Goal: Navigation & Orientation: Find specific page/section

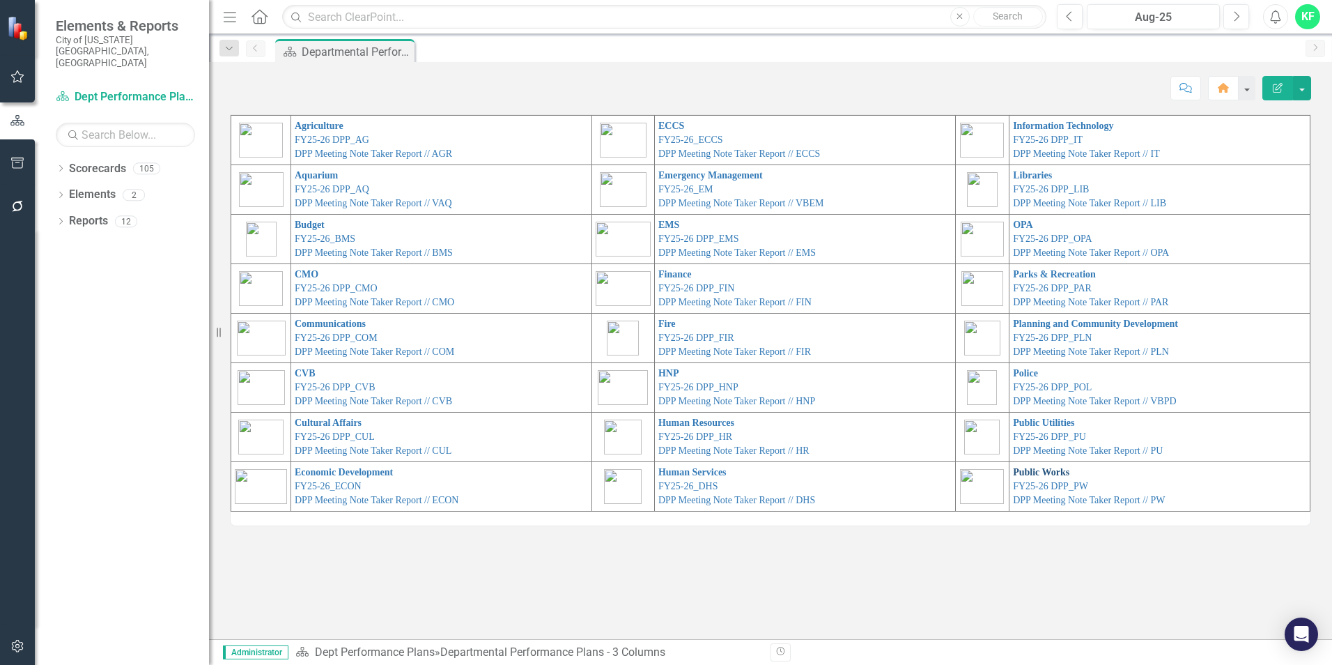
click at [1051, 470] on link "Public Works" at bounding box center [1041, 472] width 56 height 10
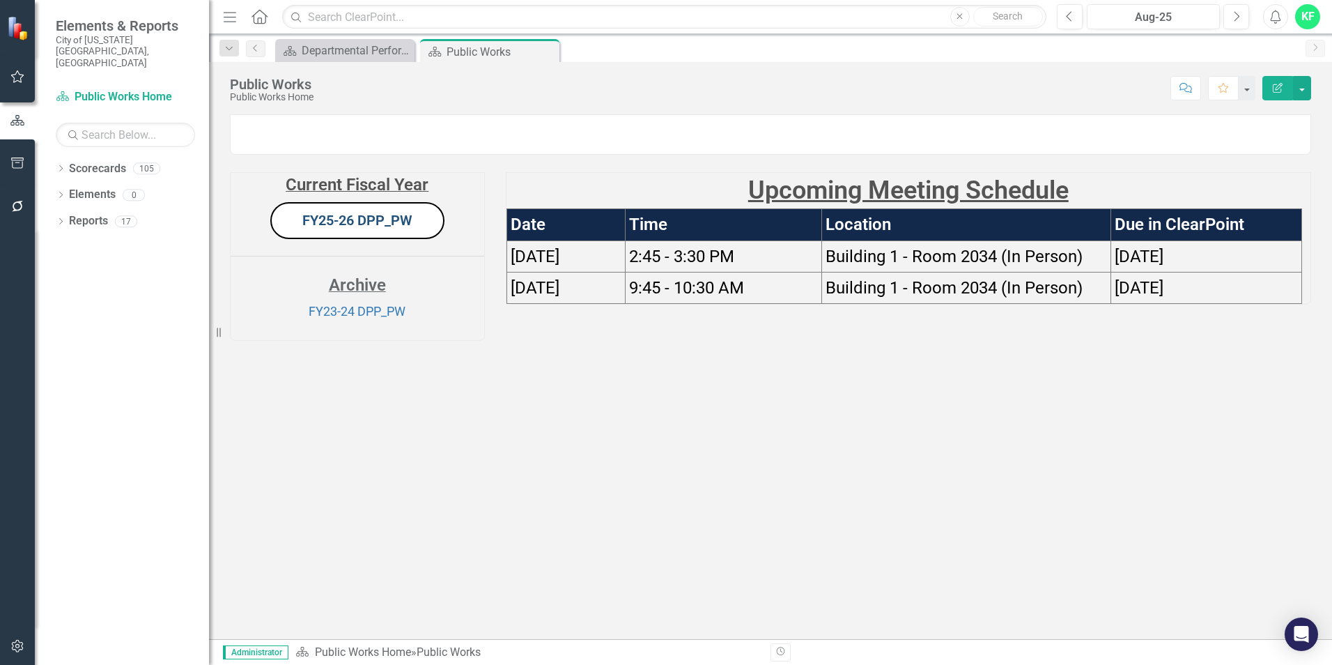
click at [355, 228] on link "FY25-26 DPP_PW" at bounding box center [357, 220] width 110 height 17
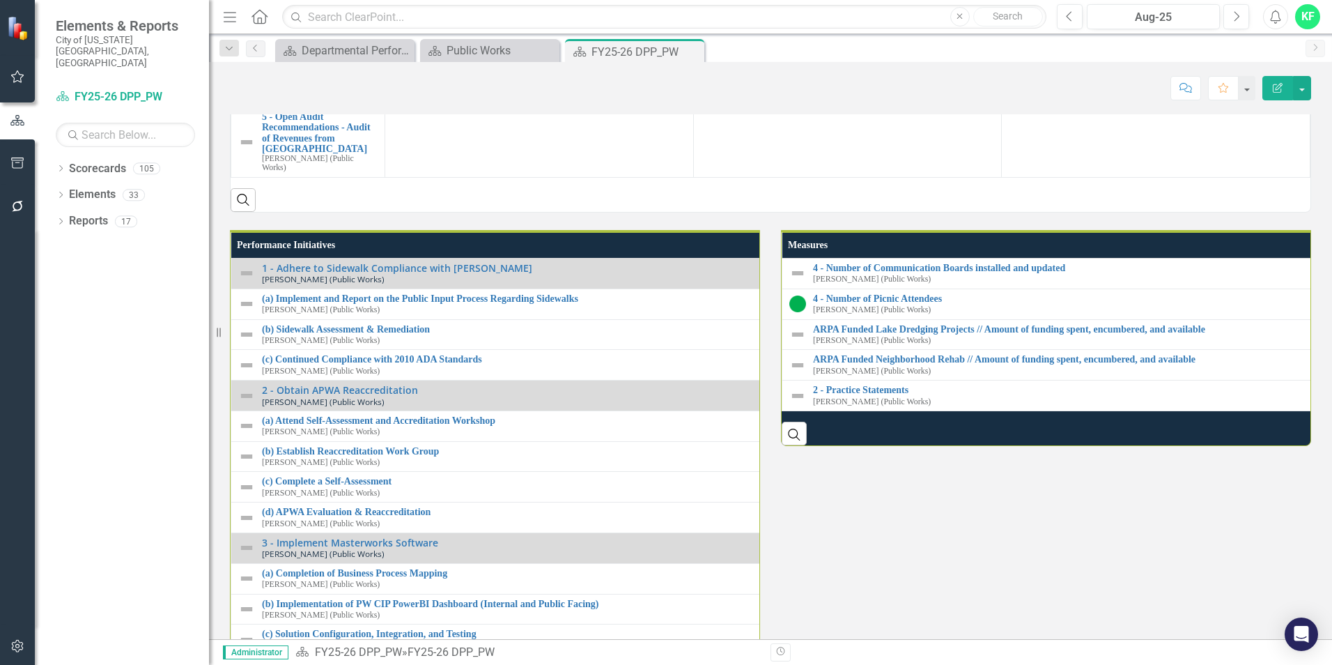
scroll to position [1463, 0]
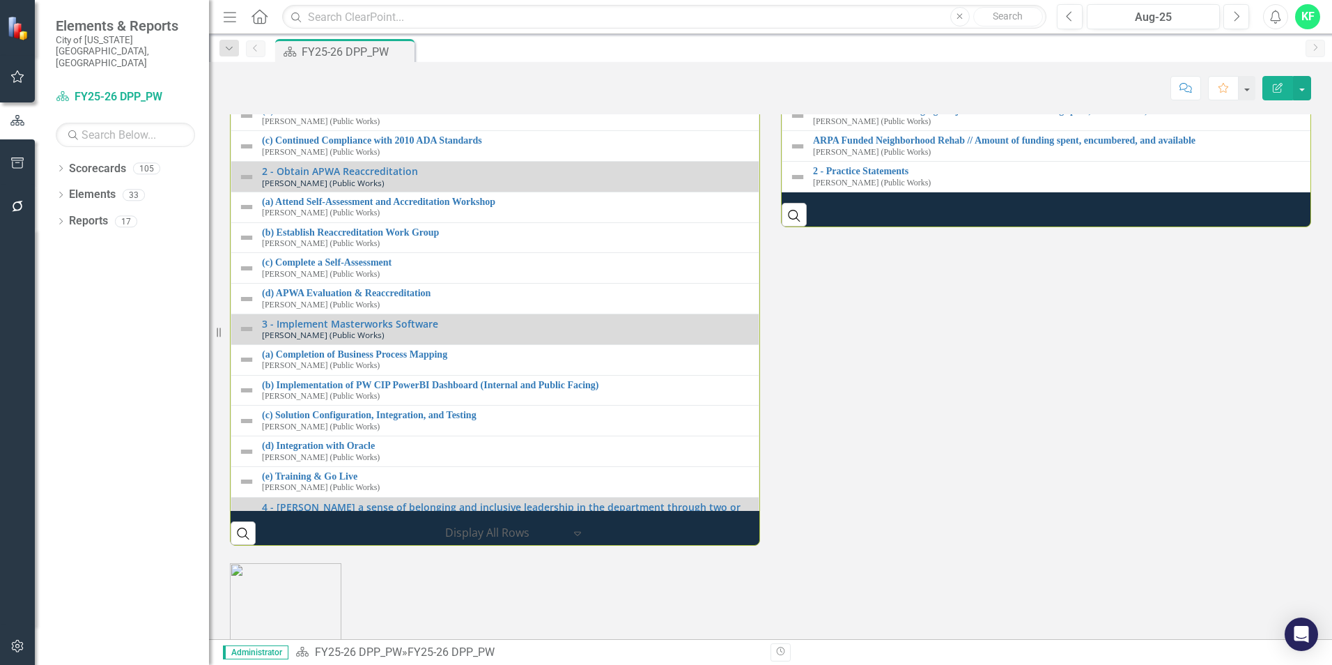
click at [264, 18] on icon "Home" at bounding box center [259, 16] width 18 height 15
